Goal: Information Seeking & Learning: Learn about a topic

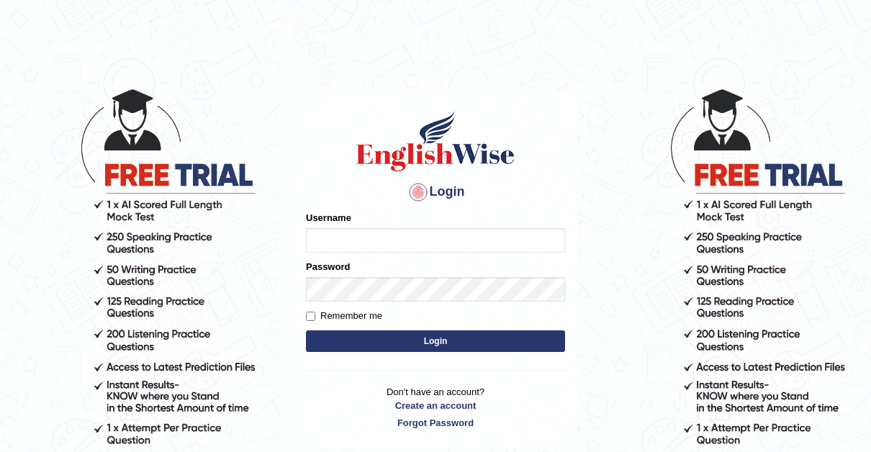
type input "Thelma"
click at [312, 316] on input "Remember me" at bounding box center [310, 316] width 9 height 9
checkbox input "true"
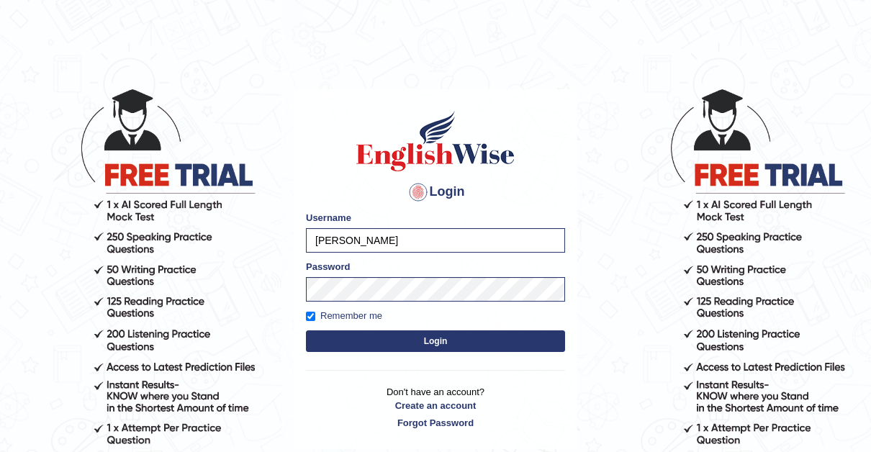
click at [432, 340] on button "Login" at bounding box center [435, 342] width 259 height 22
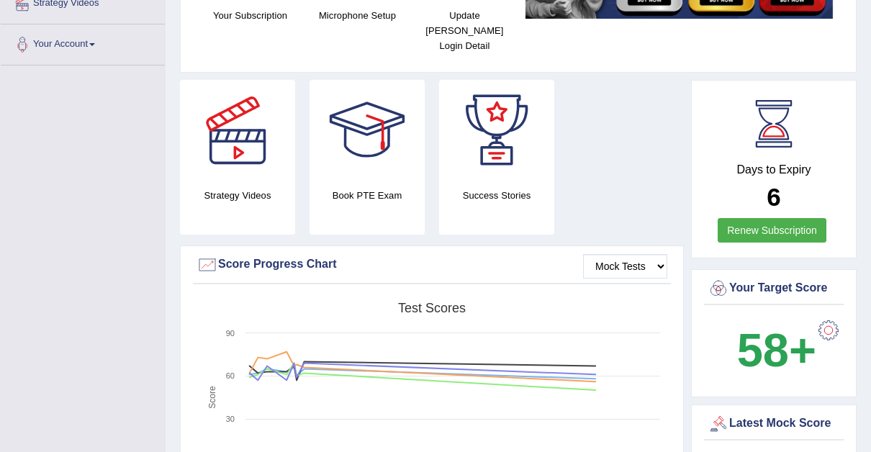
scroll to position [245, 0]
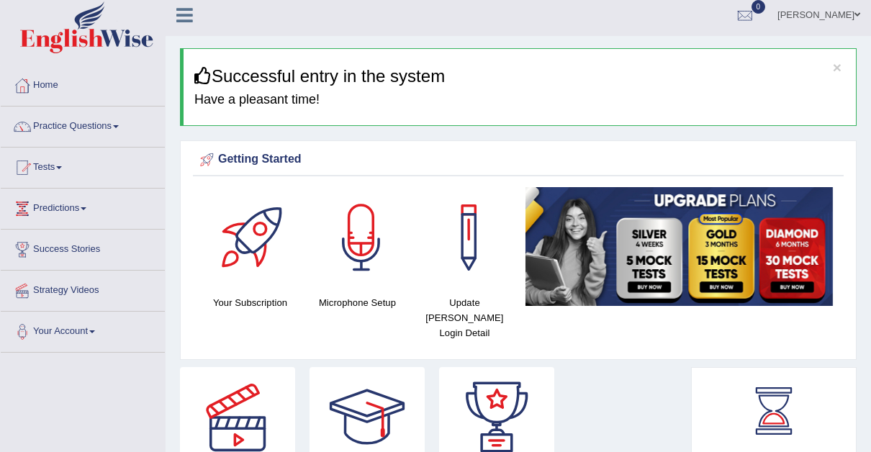
scroll to position [0, 0]
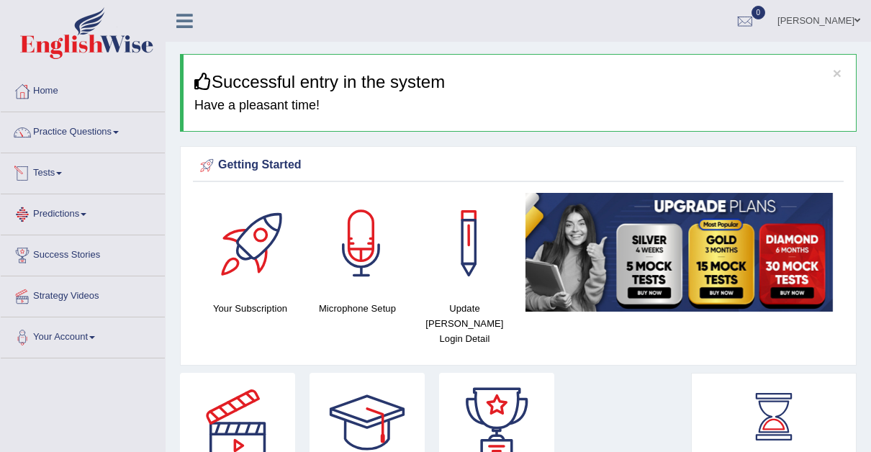
click at [64, 168] on link "Tests" at bounding box center [83, 171] width 164 height 36
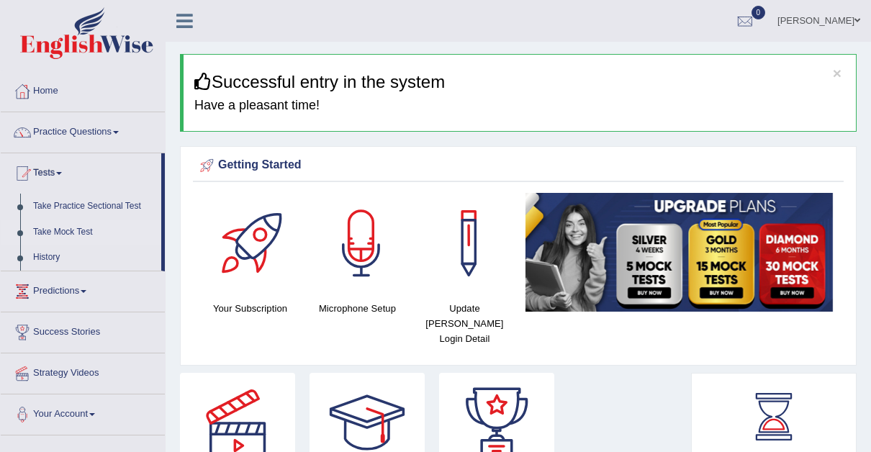
click at [68, 226] on link "Take Mock Test" at bounding box center [94, 233] width 135 height 26
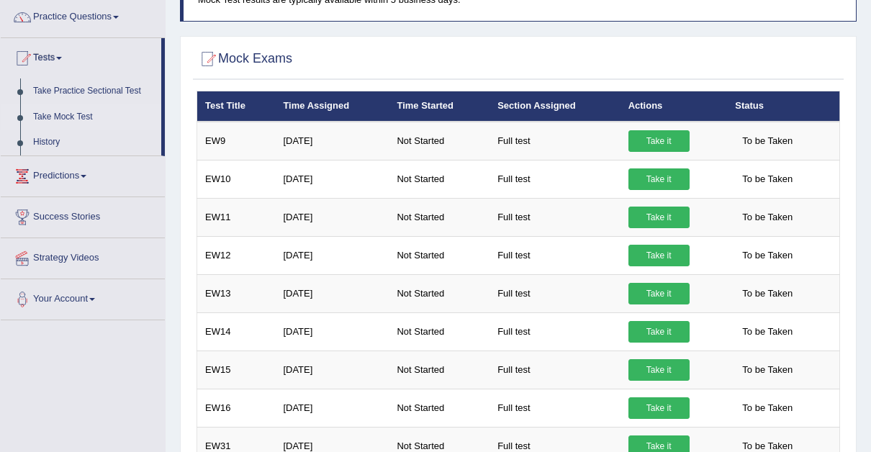
scroll to position [122, 0]
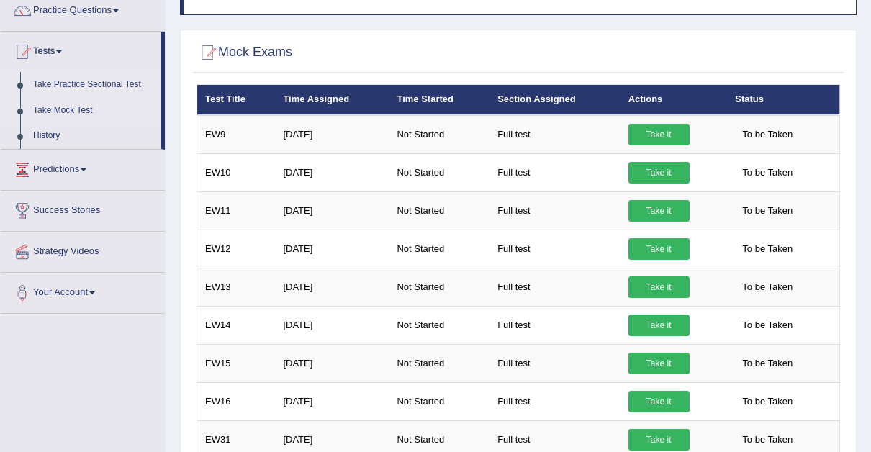
click at [139, 79] on link "Take Practice Sectional Test" at bounding box center [94, 85] width 135 height 26
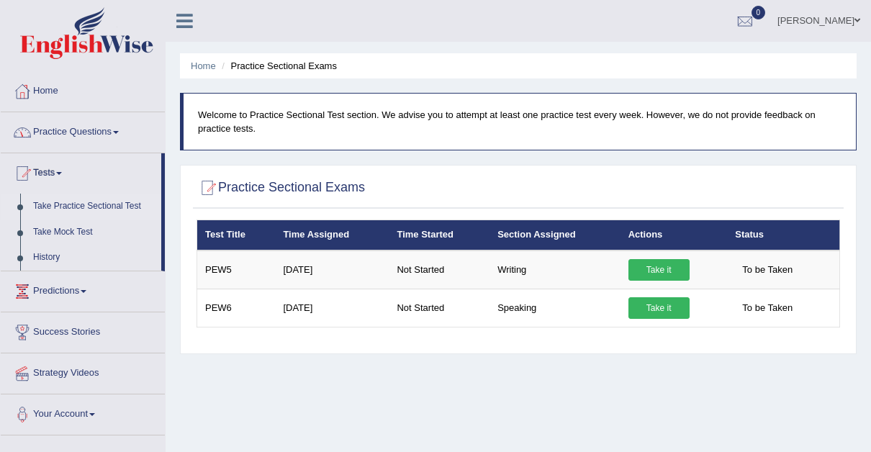
click at [122, 130] on link "Practice Questions" at bounding box center [83, 130] width 164 height 36
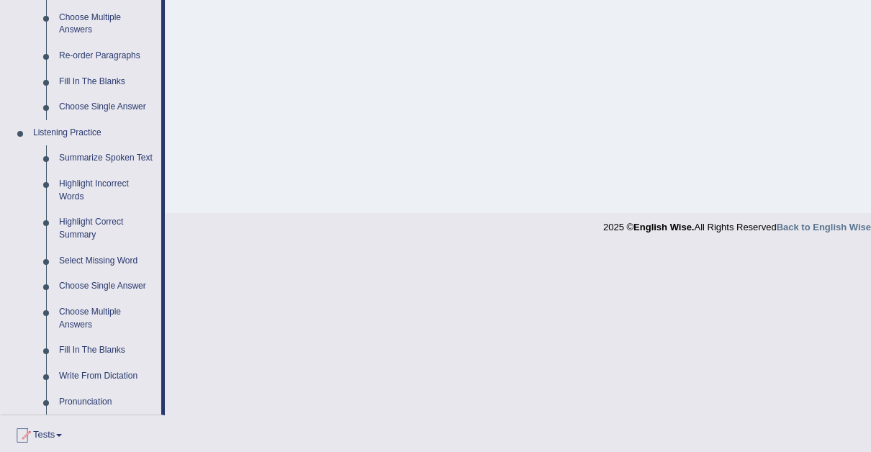
scroll to position [510, 0]
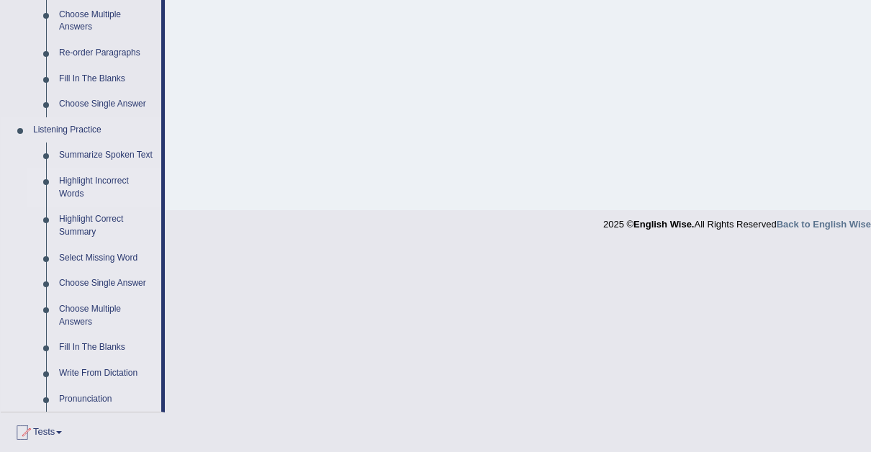
click at [89, 178] on link "Highlight Incorrect Words" at bounding box center [107, 187] width 109 height 38
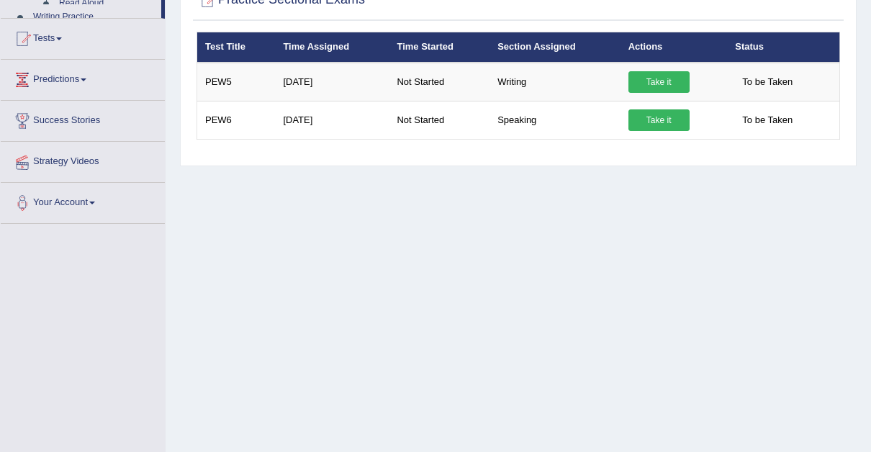
scroll to position [279, 0]
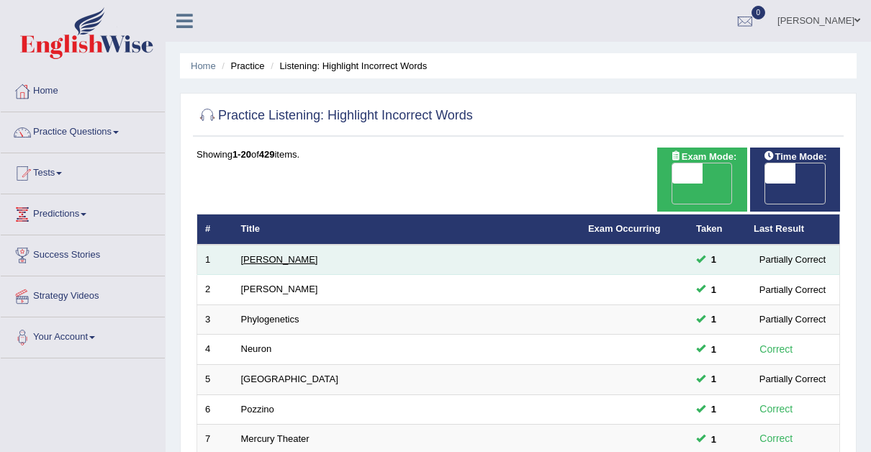
click at [251, 254] on link "Harold" at bounding box center [279, 259] width 77 height 11
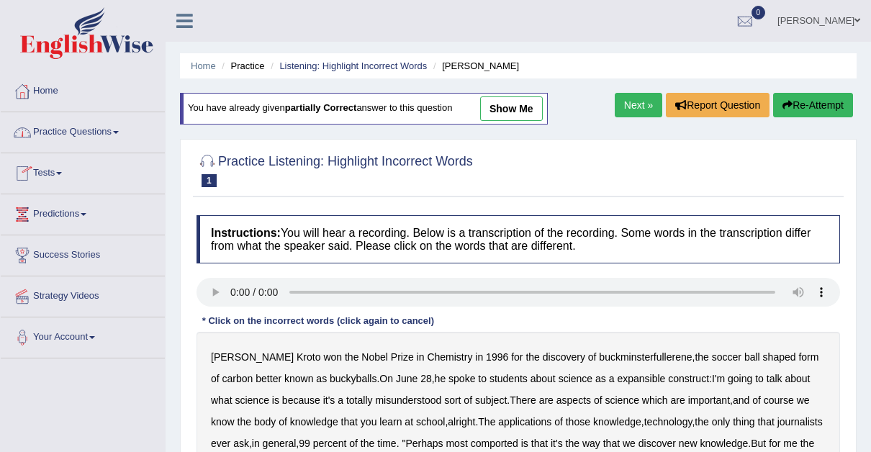
click at [120, 128] on link "Practice Questions" at bounding box center [83, 130] width 164 height 36
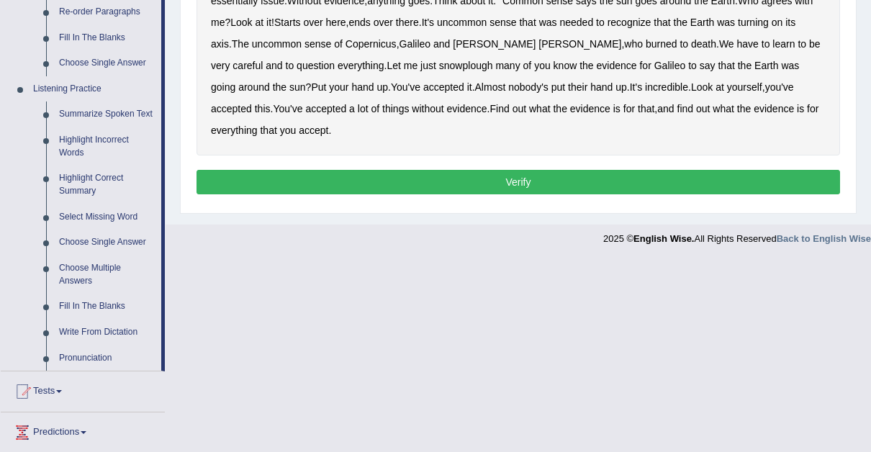
scroll to position [550, 0]
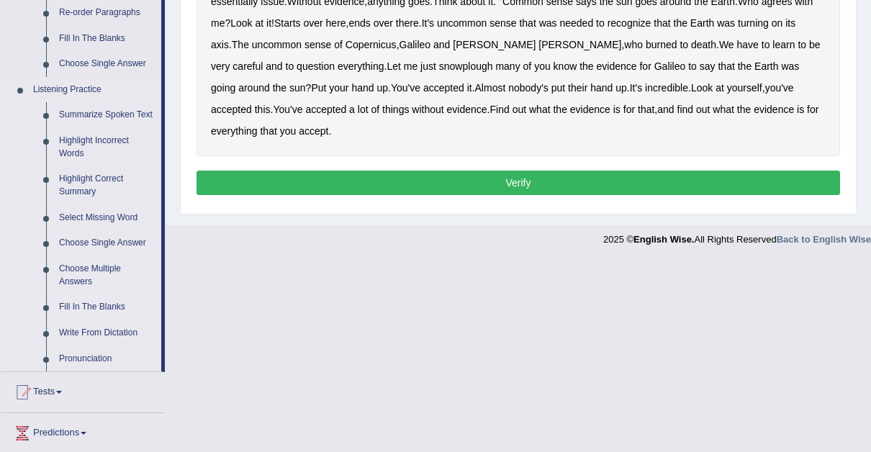
click at [88, 302] on link "Fill In The Blanks" at bounding box center [107, 308] width 109 height 26
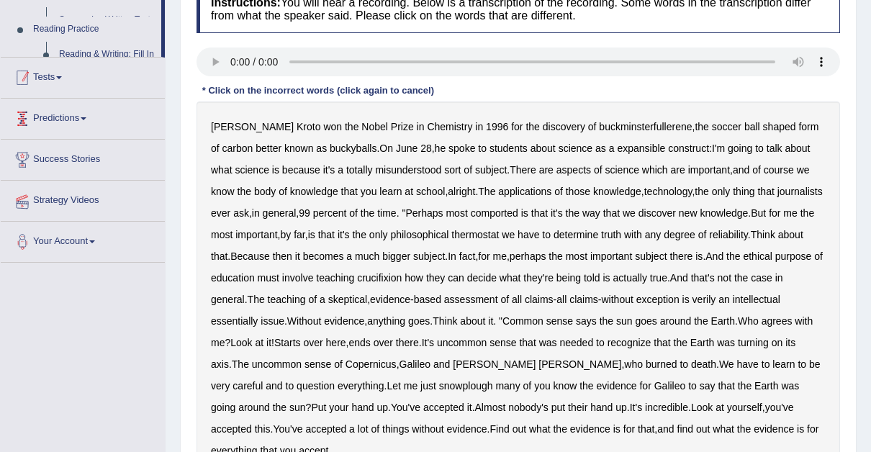
scroll to position [186, 0]
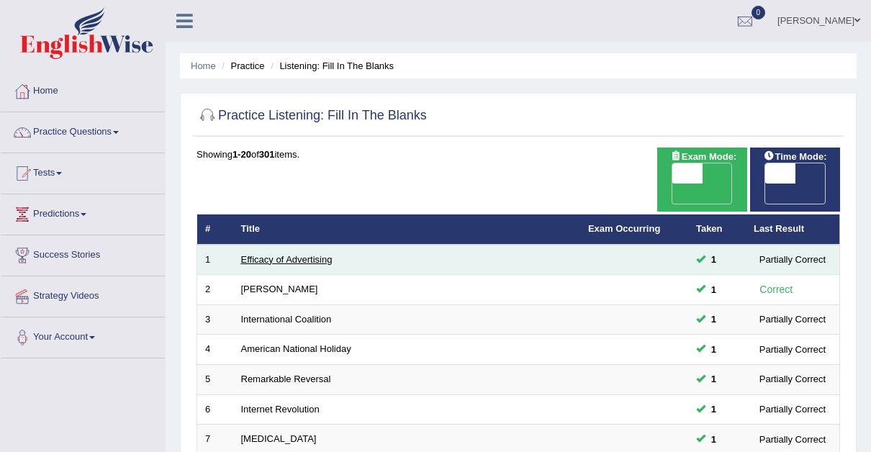
click at [264, 254] on link "Efficacy of Advertising" at bounding box center [286, 259] width 91 height 11
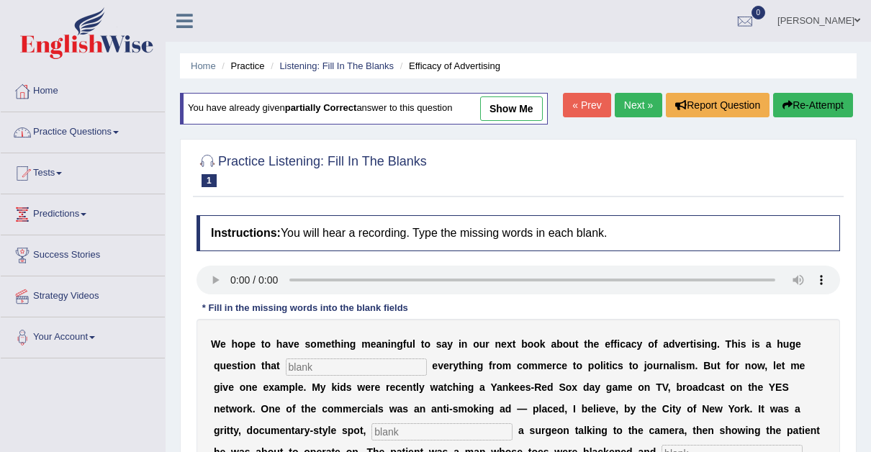
click at [119, 131] on span at bounding box center [116, 132] width 6 height 3
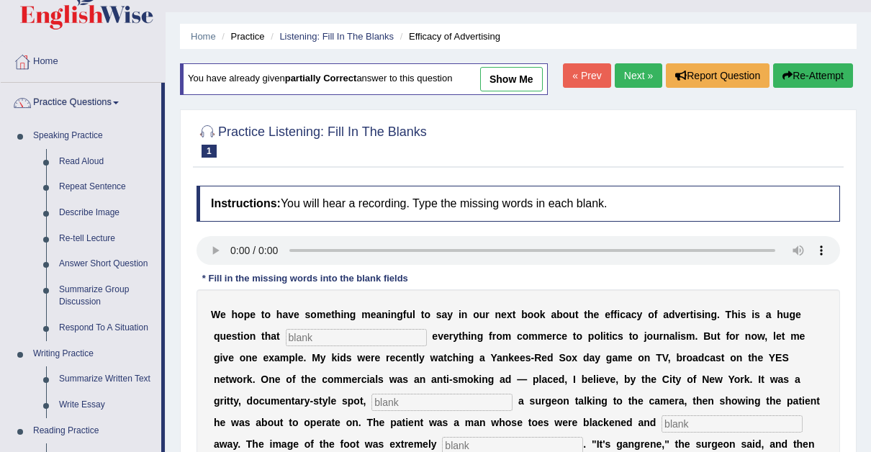
scroll to position [23, 0]
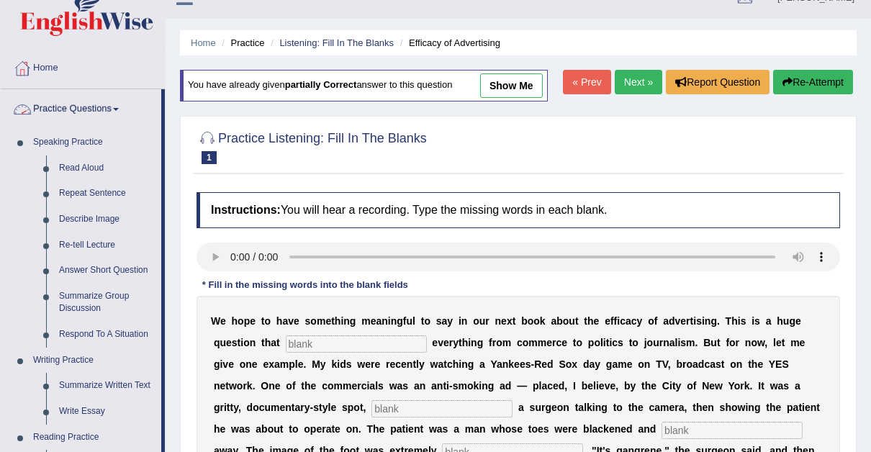
click at [120, 106] on link "Practice Questions" at bounding box center [81, 107] width 161 height 36
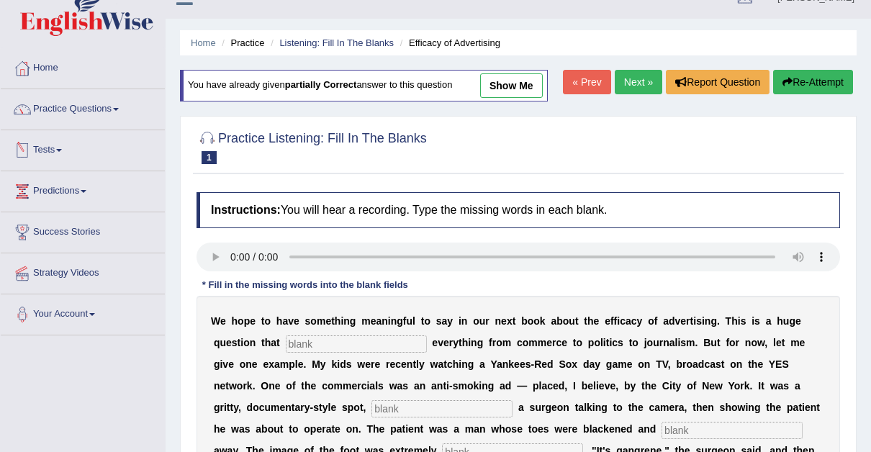
click at [62, 145] on link "Tests" at bounding box center [83, 148] width 164 height 36
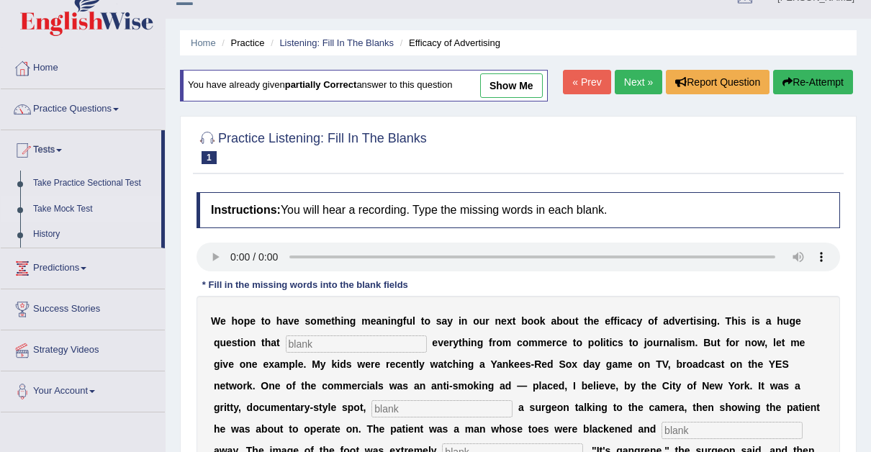
click at [55, 203] on link "Take Mock Test" at bounding box center [94, 210] width 135 height 26
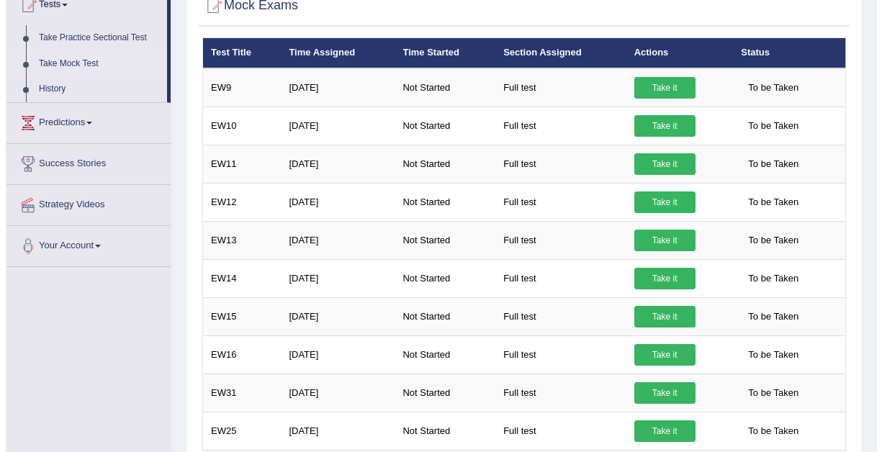
scroll to position [167, 0]
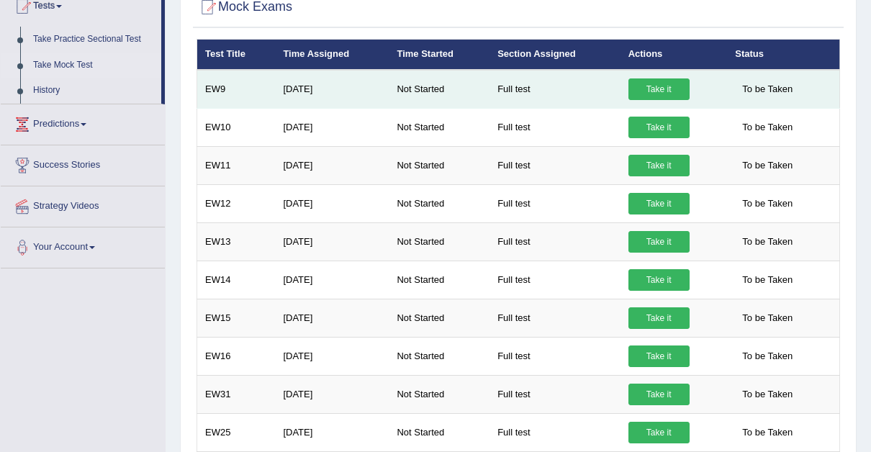
click at [659, 86] on link "Take it" at bounding box center [659, 89] width 61 height 22
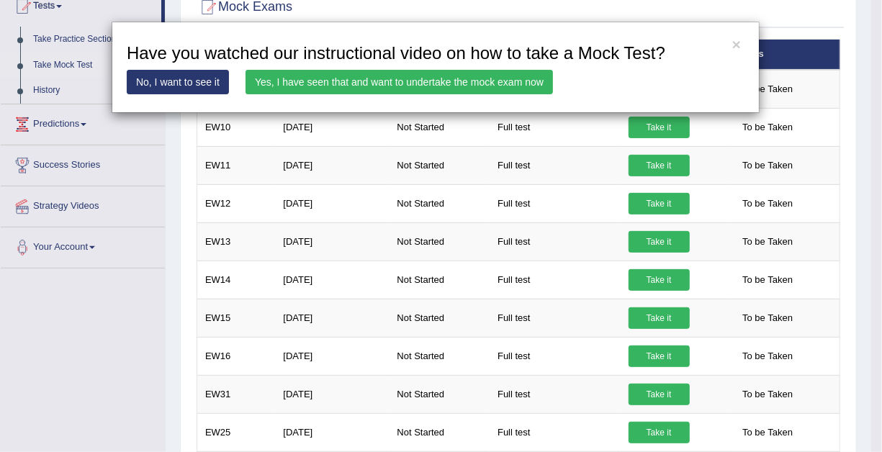
click at [364, 81] on link "Yes, I have seen that and want to undertake the mock exam now" at bounding box center [399, 82] width 307 height 24
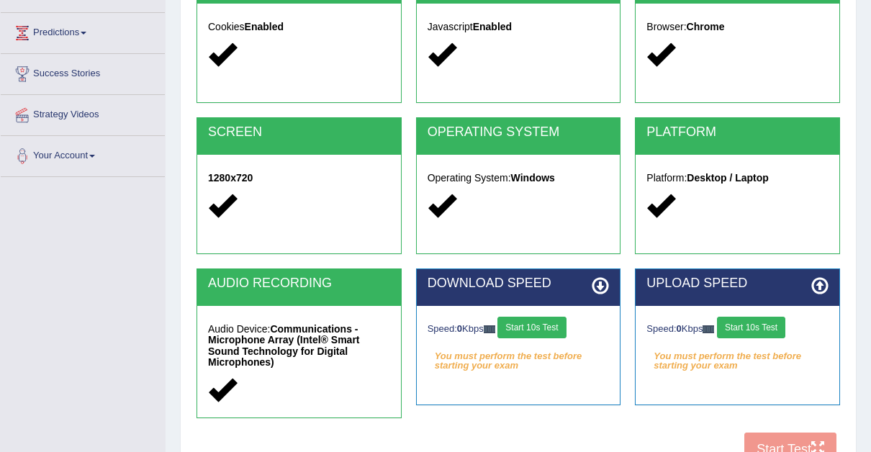
scroll to position [304, 0]
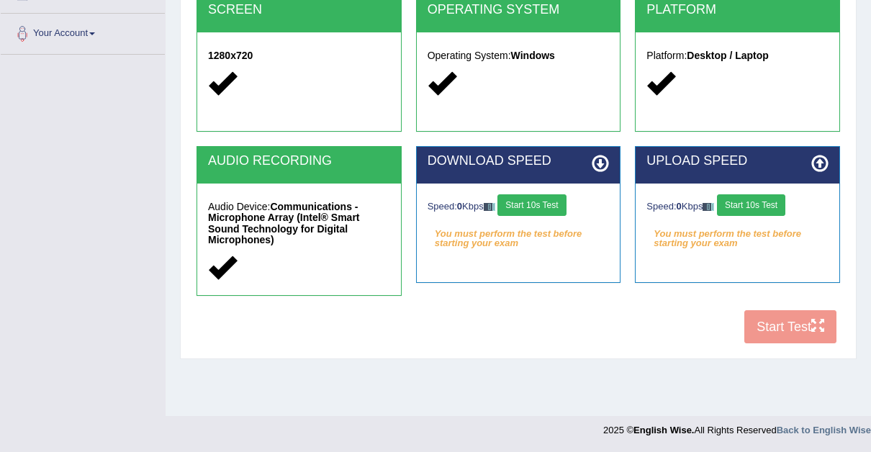
click at [545, 204] on button "Start 10s Test" at bounding box center [532, 205] width 68 height 22
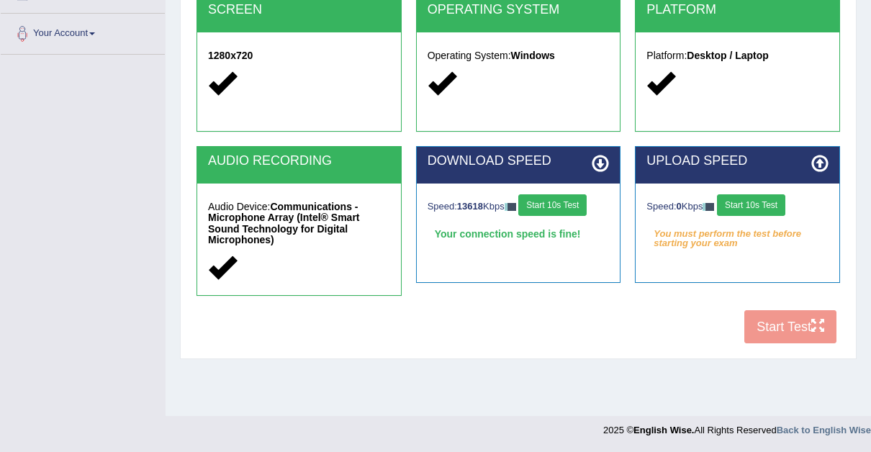
click at [751, 199] on button "Start 10s Test" at bounding box center [751, 205] width 68 height 22
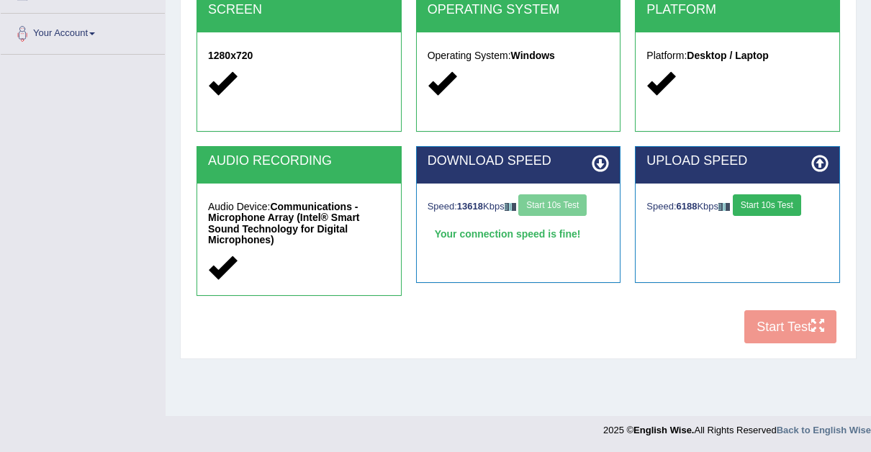
click at [755, 202] on button "Start 10s Test" at bounding box center [767, 205] width 68 height 22
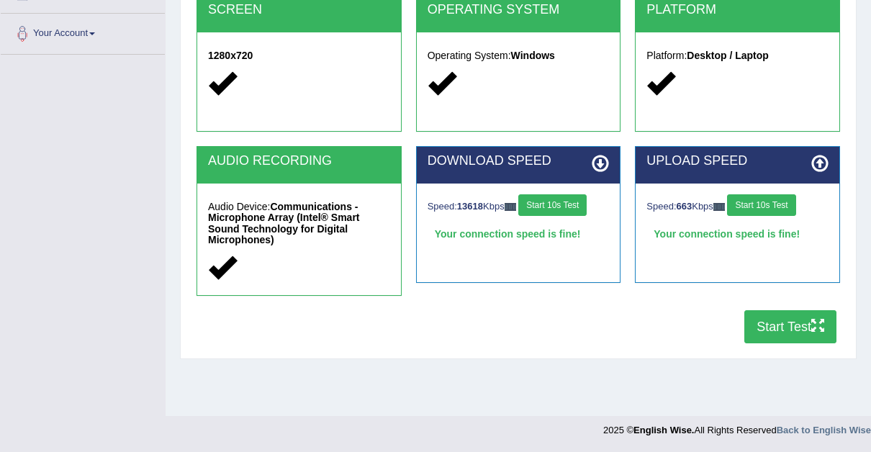
click at [784, 310] on button "Start Test" at bounding box center [791, 326] width 92 height 33
